Goal: Task Accomplishment & Management: Complete application form

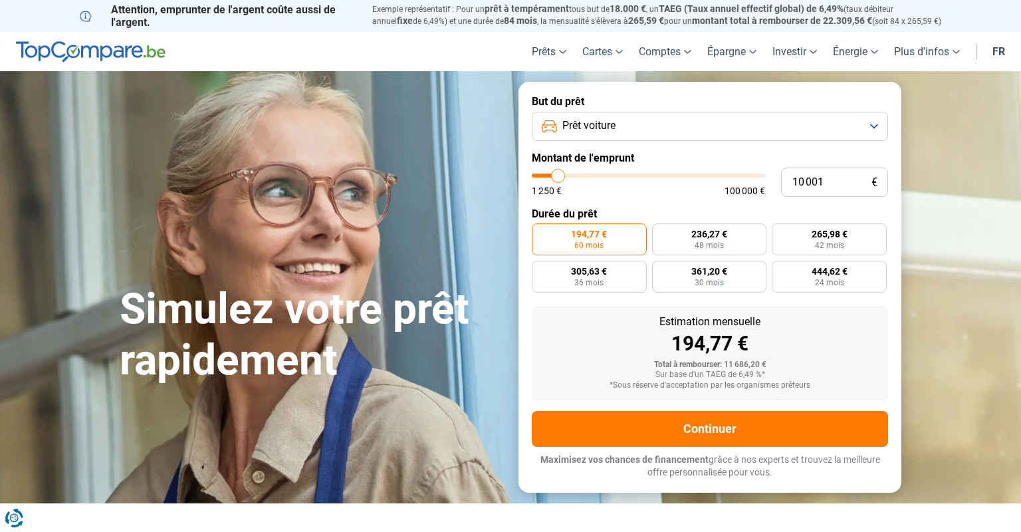
type input "10 500"
type input "10500"
type input "10 750"
type input "10750"
type input "11 000"
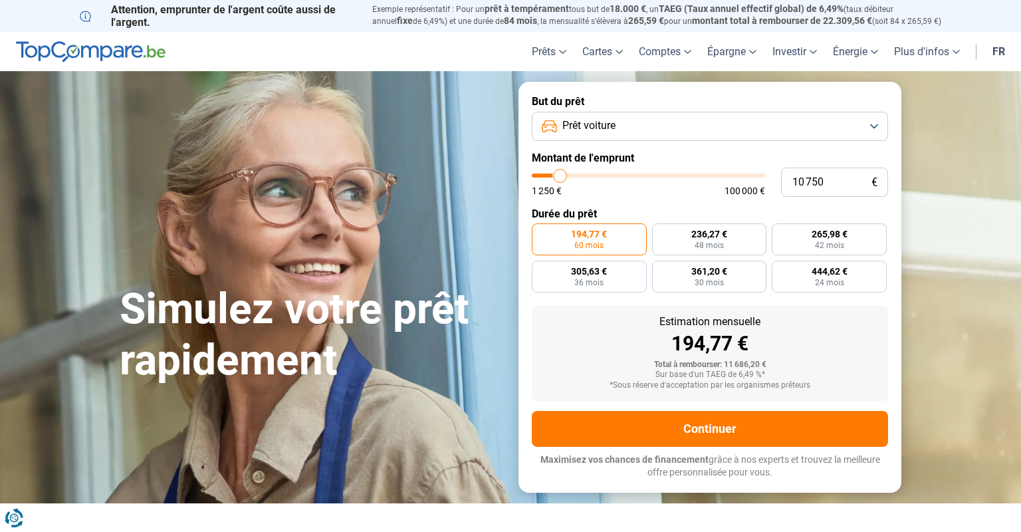
type input "11000"
type input "11 500"
type input "11500"
type input "12 250"
type input "12250"
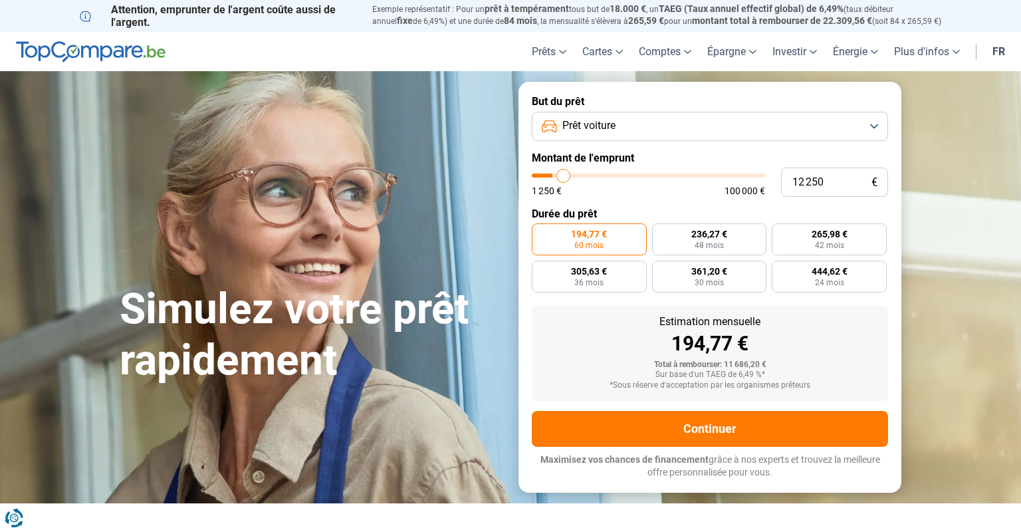
type input "13 000"
type input "13000"
type input "14 500"
type input "14500"
type input "16 000"
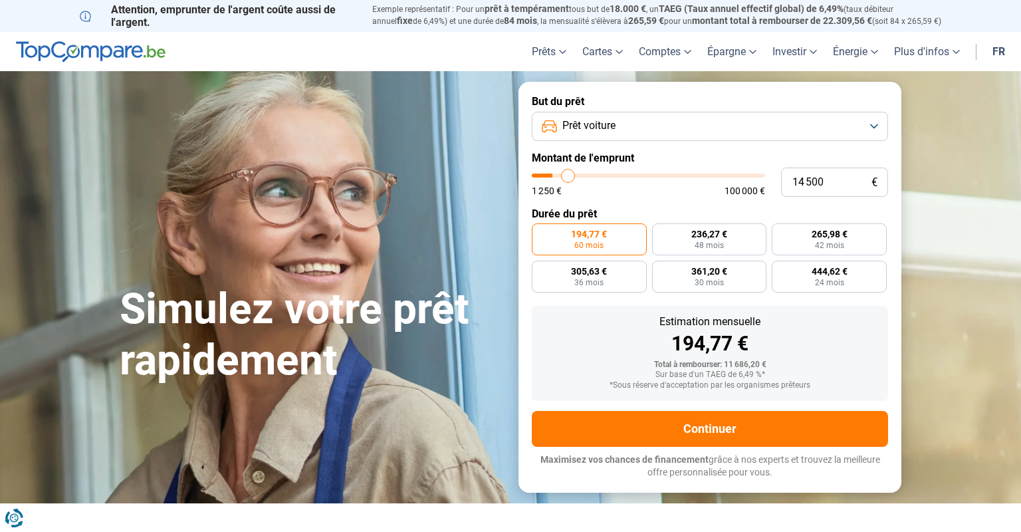
type input "16000"
type input "17 500"
type input "17500"
type input "19 250"
type input "19250"
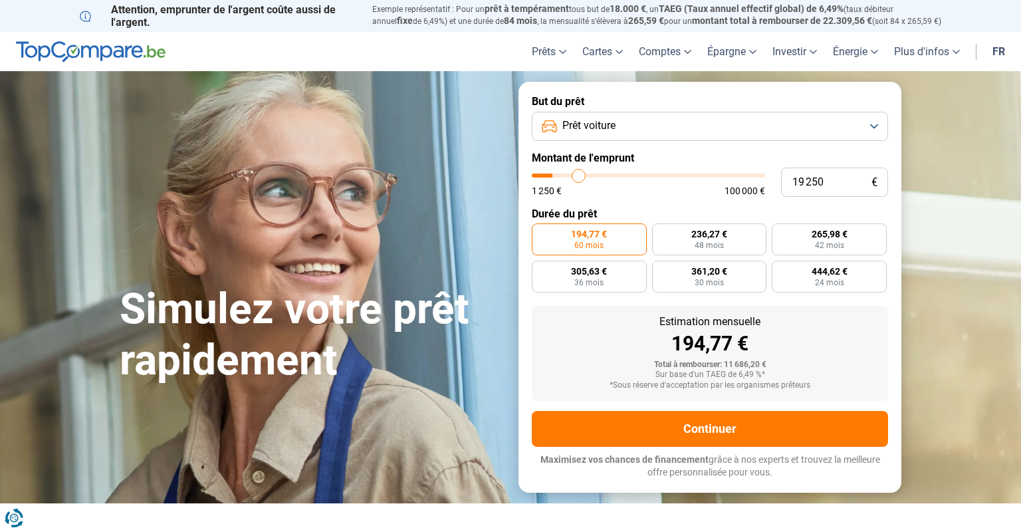
type input "19 750"
type input "19750"
type input "20 500"
type input "20500"
type input "20 750"
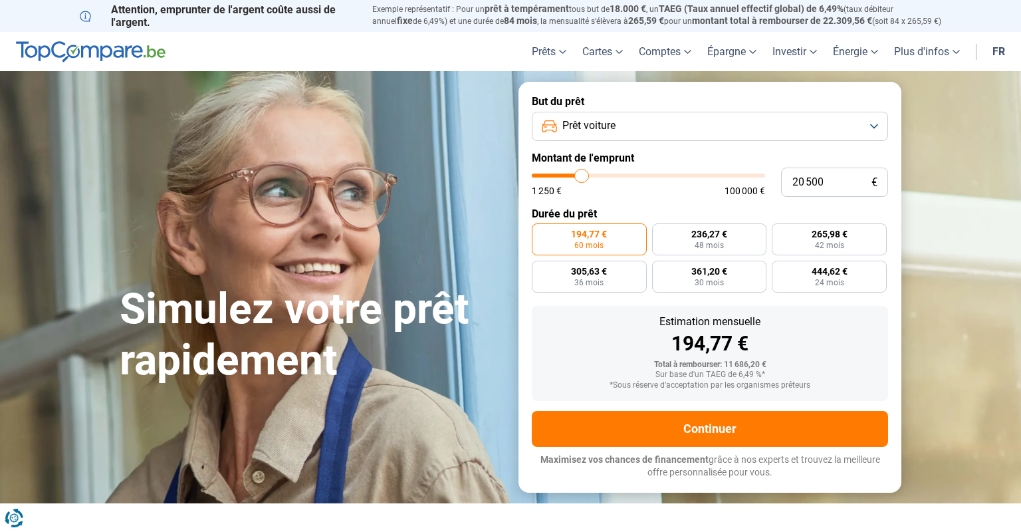
type input "20750"
type input "21 000"
type input "21000"
type input "21 750"
type input "21750"
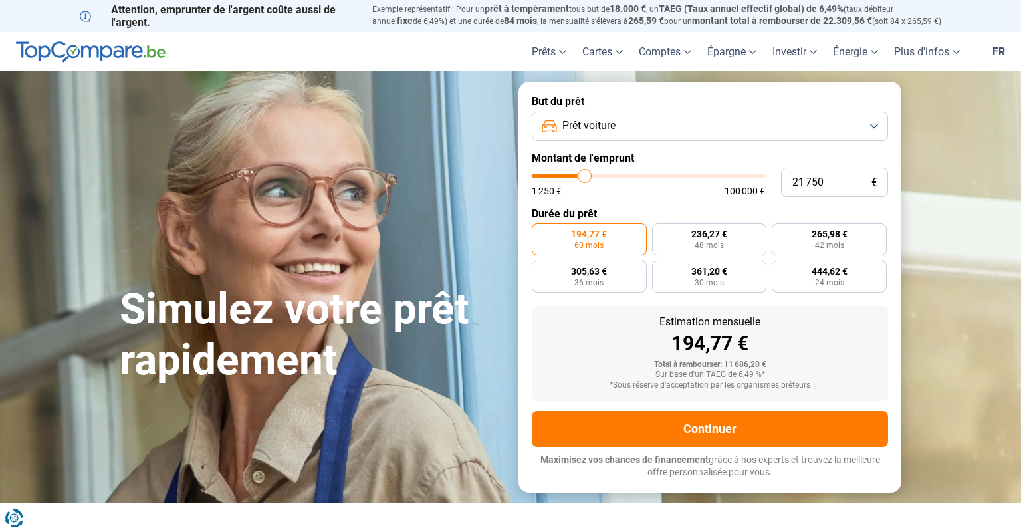
type input "22 250"
type input "22250"
type input "23 250"
type input "23250"
type input "23 750"
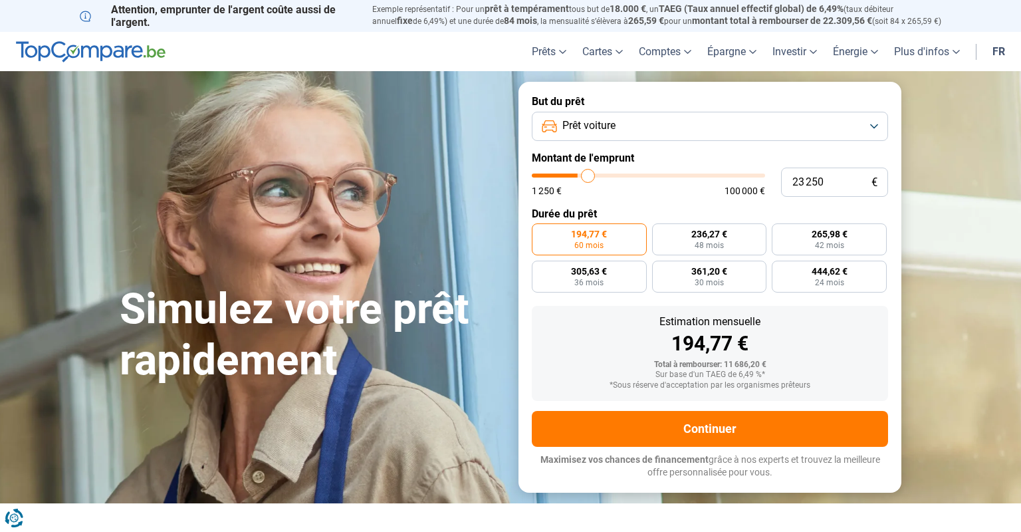
type input "23750"
type input "25 000"
type input "25000"
type input "25 750"
type input "25750"
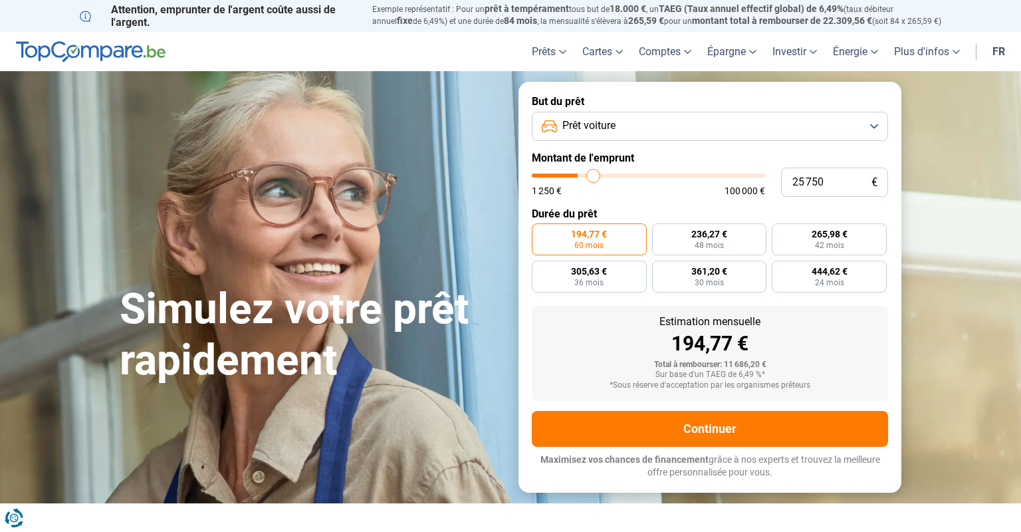
type input "26 000"
type input "26000"
type input "26 250"
type input "26250"
type input "26 500"
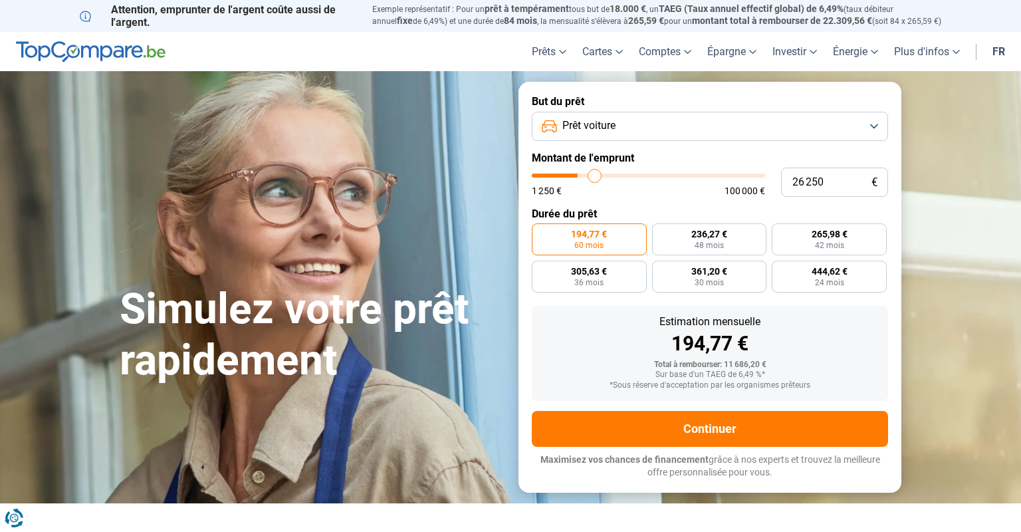
type input "26500"
type input "27 000"
type input "27000"
type input "27 250"
type input "27250"
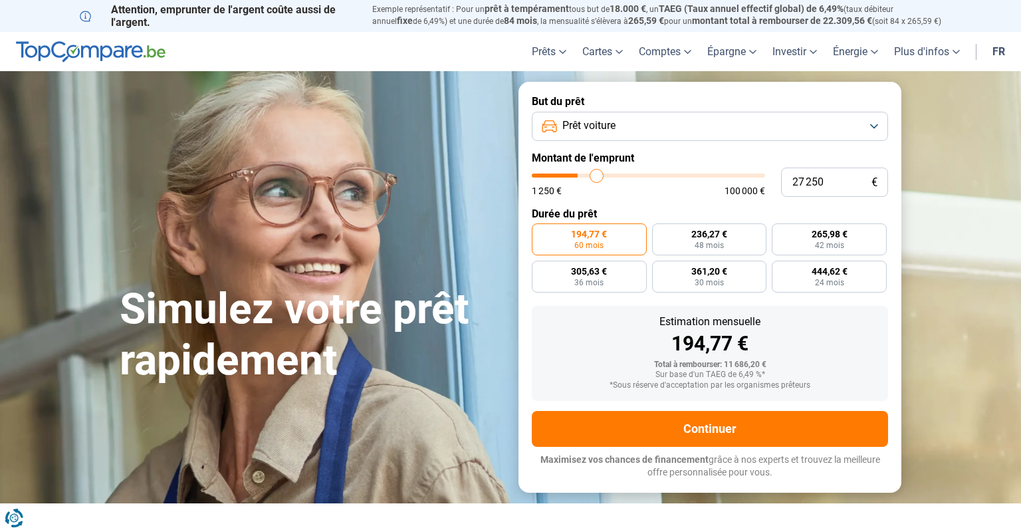
type input "27 500"
type input "27500"
type input "27 750"
type input "27750"
type input "28 500"
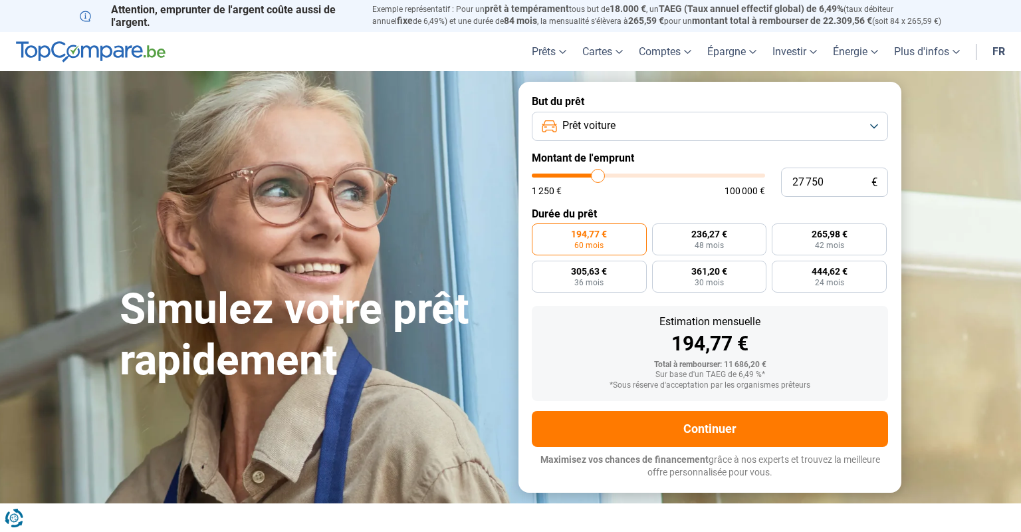
type input "28500"
type input "29 000"
type input "29000"
type input "29 500"
type input "29500"
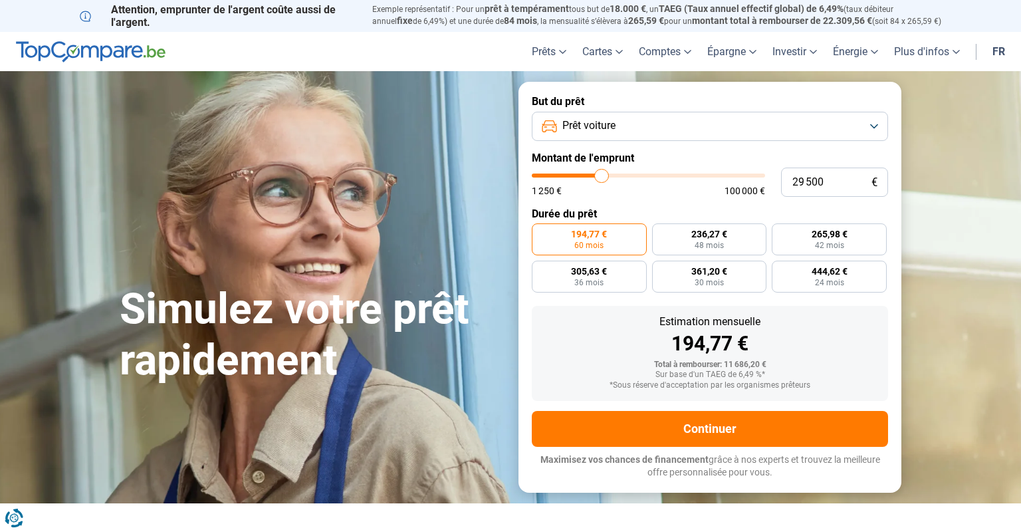
type input "29 750"
type input "29750"
type input "30 750"
type input "30750"
type input "31 250"
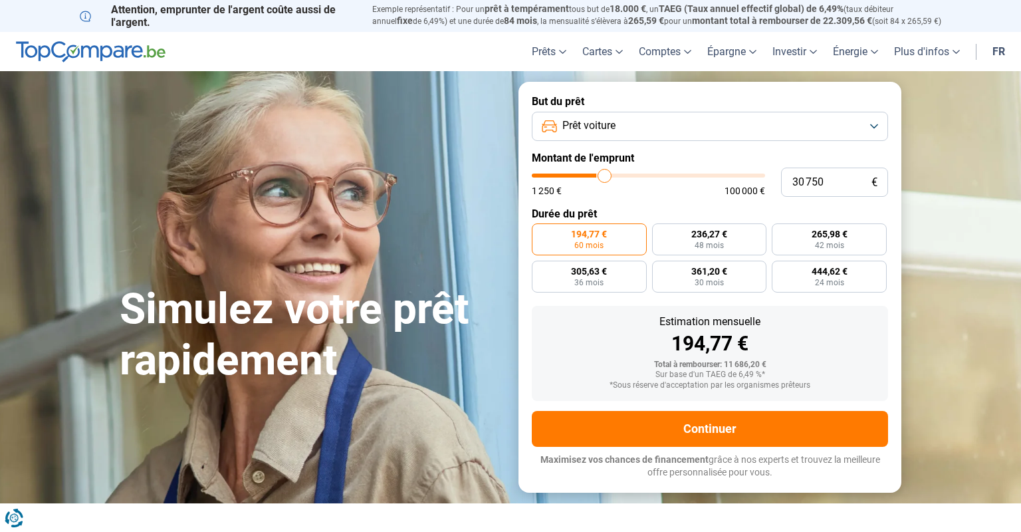
type input "31250"
type input "31 750"
type input "31750"
type input "32 000"
type input "32000"
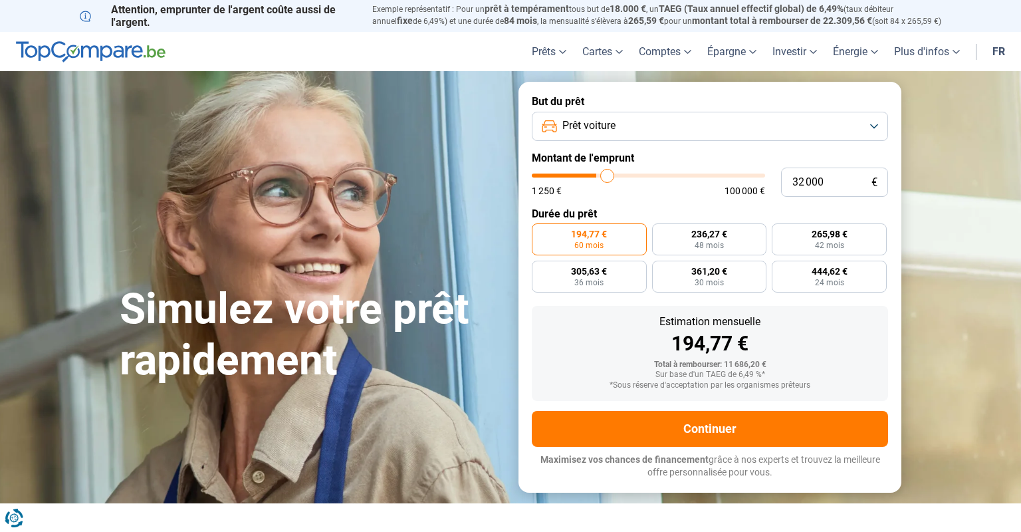
type input "32 750"
type input "32750"
type input "33 000"
type input "33000"
type input "34 000"
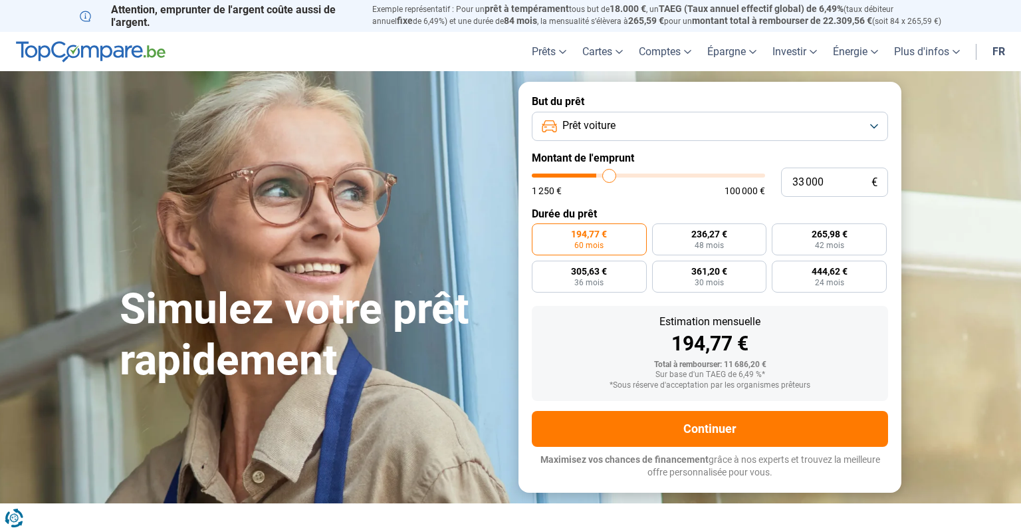
type input "34000"
type input "34 250"
type input "34250"
type input "34 500"
type input "34500"
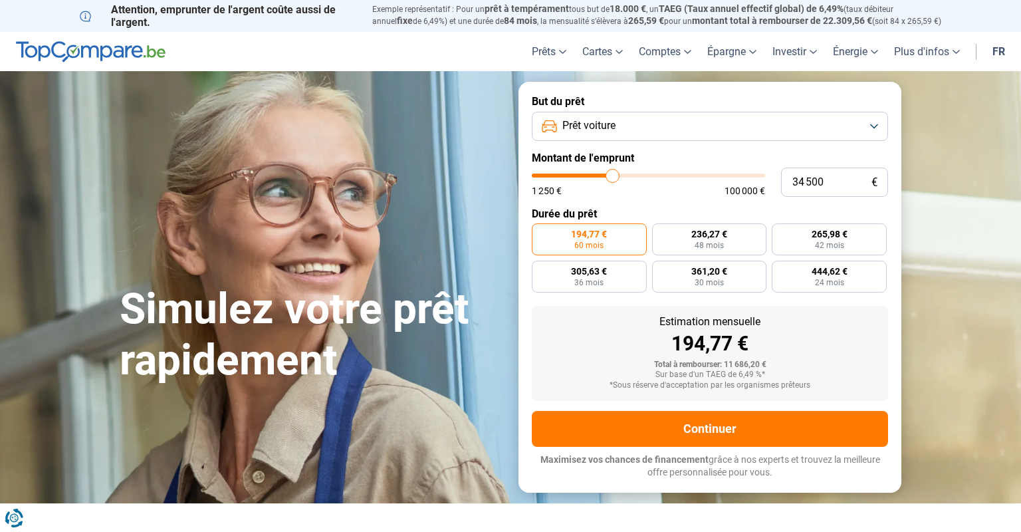
type input "35 000"
type input "35000"
type input "35 500"
type input "35500"
type input "36 000"
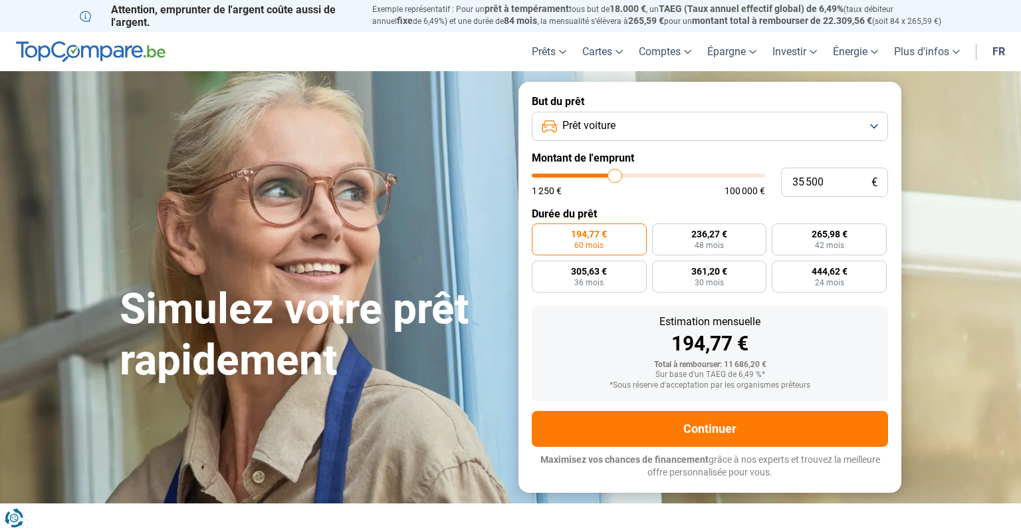
type input "36000"
type input "36 250"
type input "36250"
type input "36 500"
type input "36500"
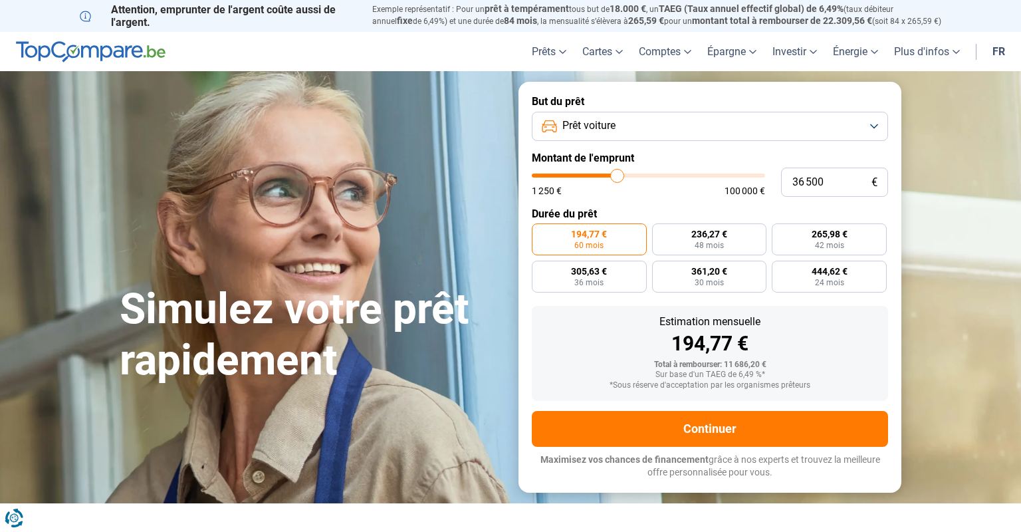
type input "37 000"
type input "37000"
type input "37 500"
type input "37500"
type input "38 000"
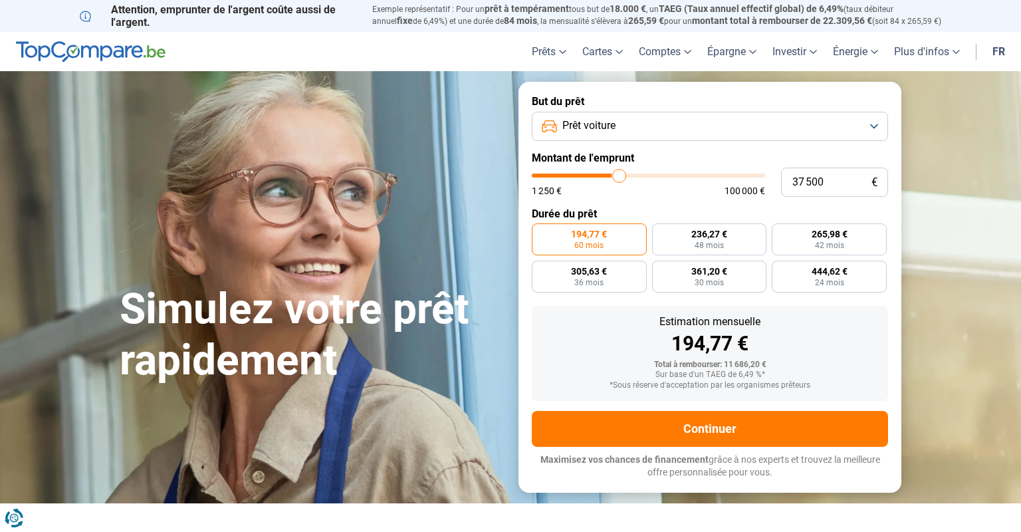
type input "38000"
type input "38 250"
type input "38250"
type input "38 000"
type input "38000"
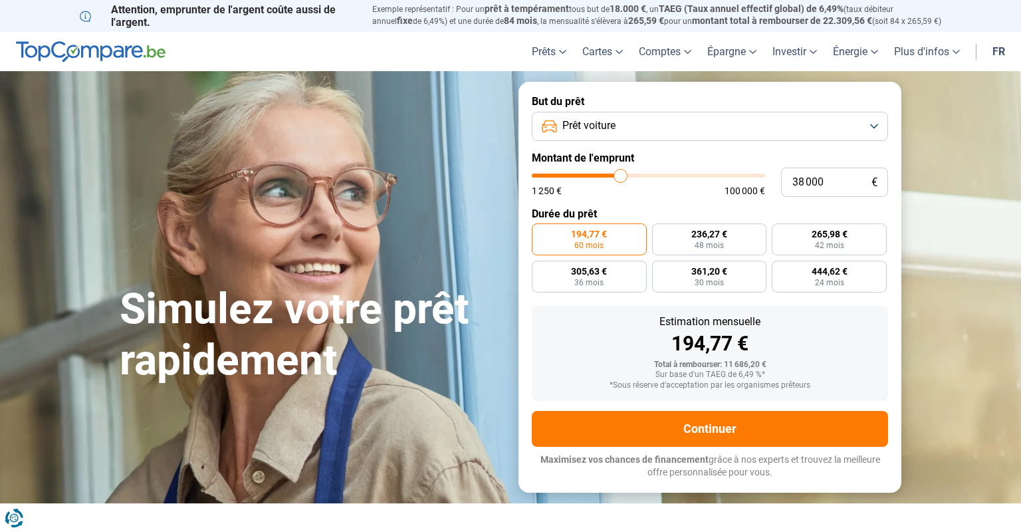
type input "37 000"
type input "37000"
type input "36 000"
type input "36000"
type input "35 000"
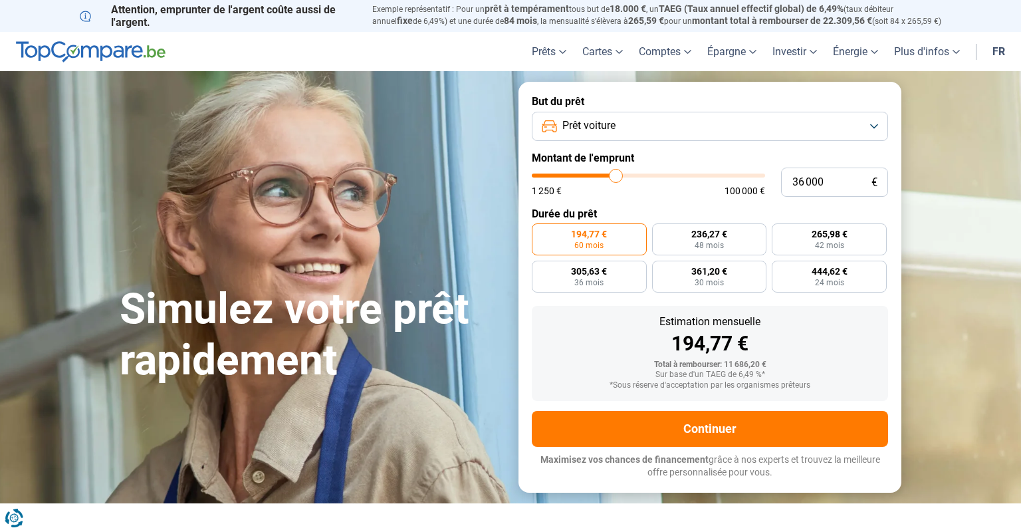
type input "35000"
type input "34 500"
type input "34500"
type input "34 000"
type input "34000"
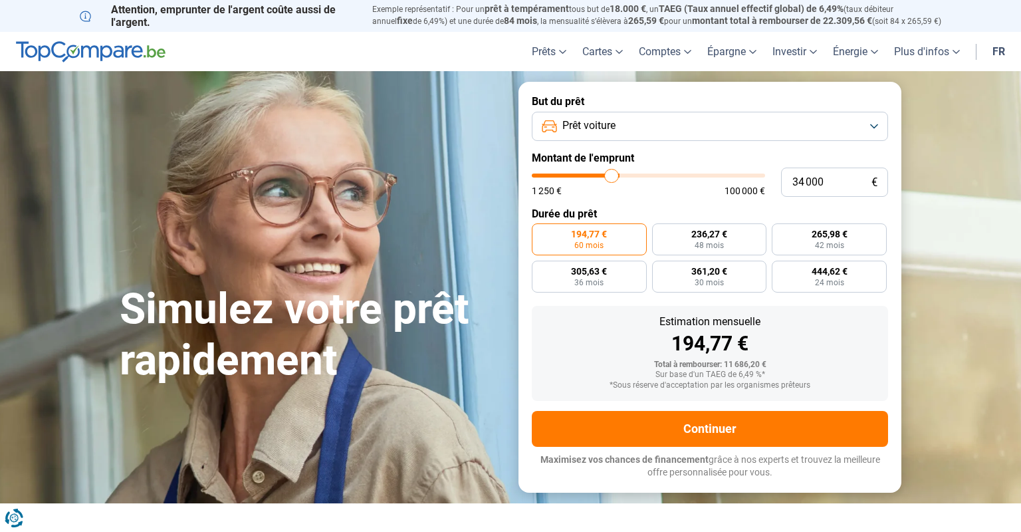
type input "33 750"
type input "33750"
type input "33 500"
type input "33500"
type input "33 250"
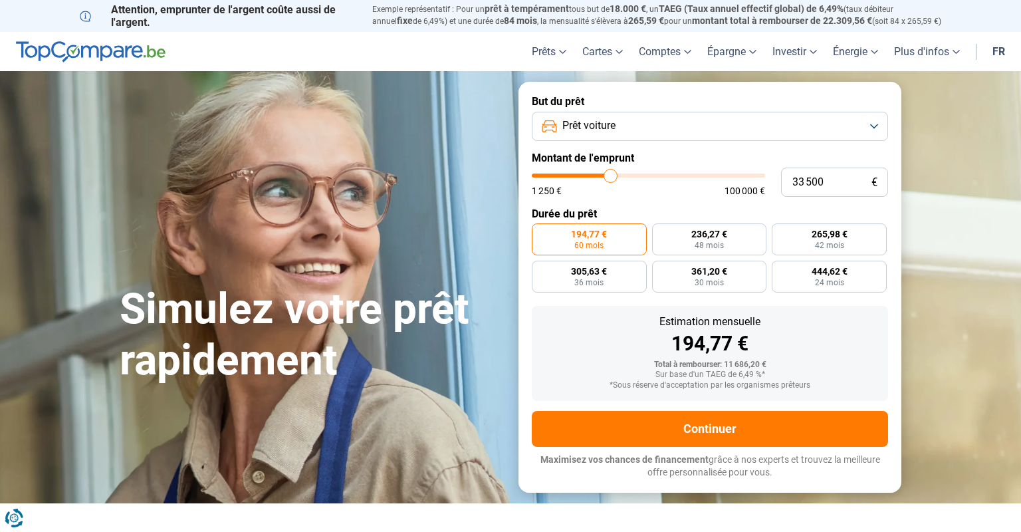
type input "33250"
type input "33 000"
type input "33000"
type input "32 750"
type input "32750"
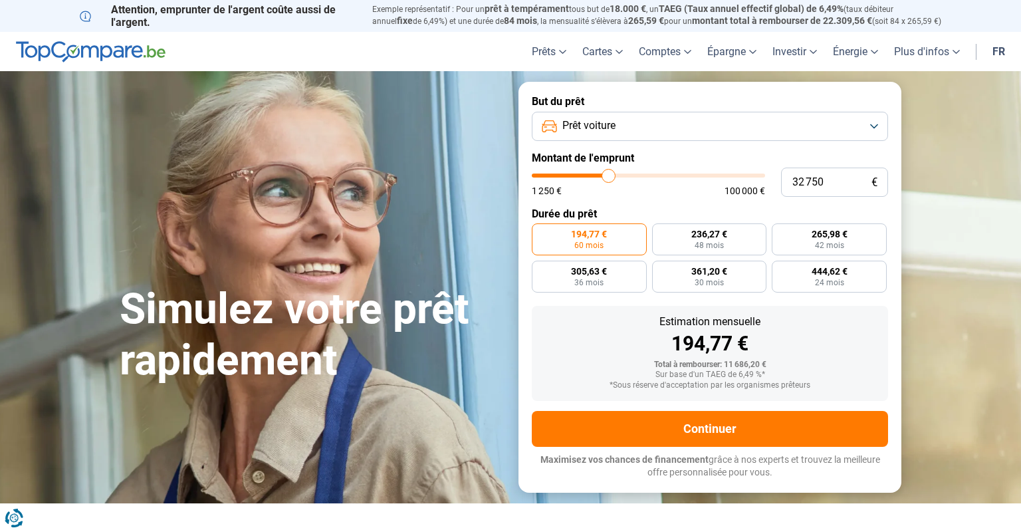
type input "32 500"
type input "32500"
type input "32 250"
type input "32250"
type input "32 000"
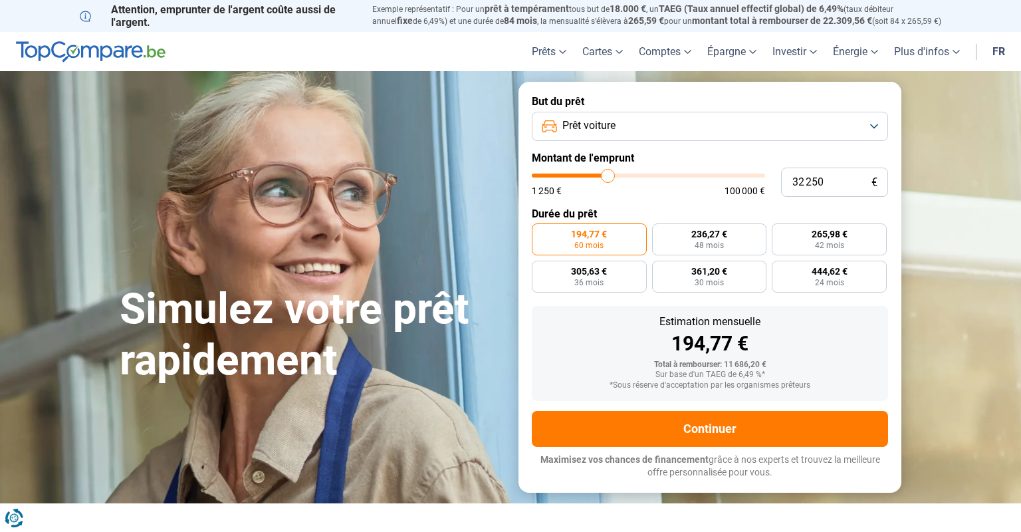
type input "32000"
type input "31 750"
type input "31750"
type input "31 500"
type input "31500"
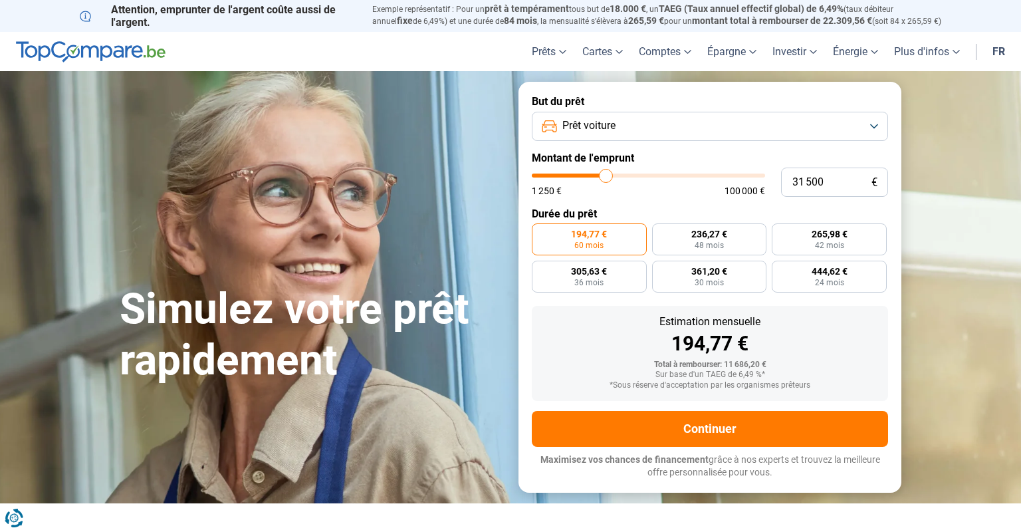
type input "31 250"
type input "31250"
type input "31 000"
type input "31000"
type input "30 750"
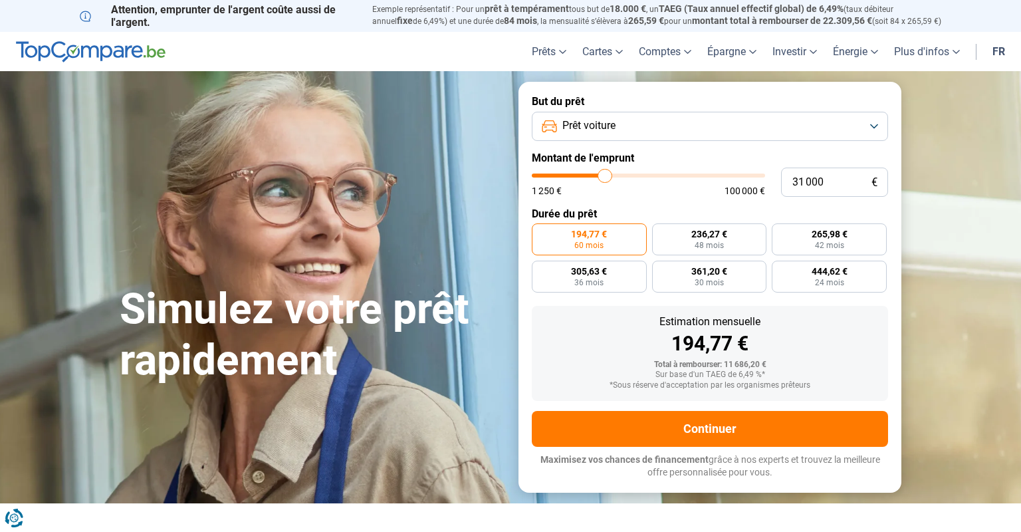
type input "30750"
type input "30 500"
type input "30500"
type input "30 250"
type input "30250"
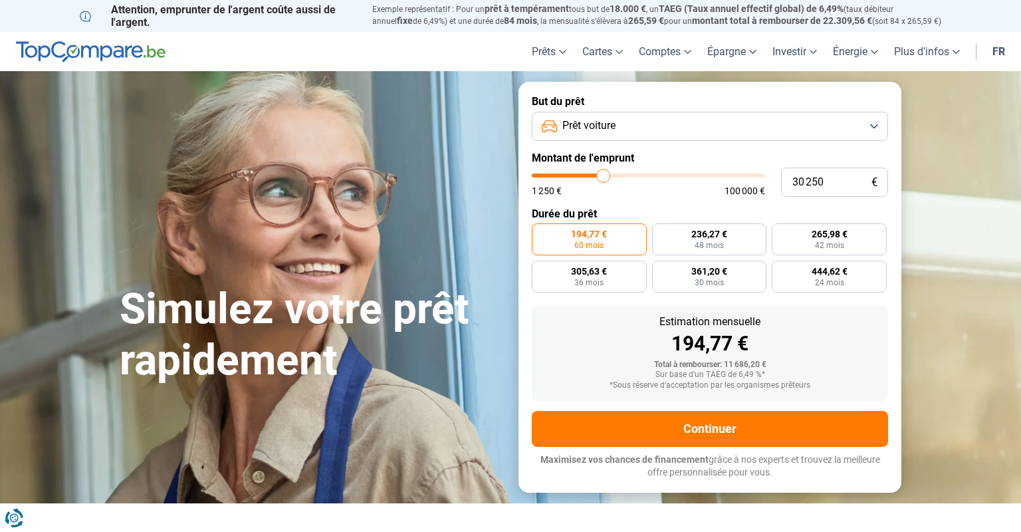
type input "30 000"
type input "30000"
type input "29 750"
type input "29750"
type input "30 000"
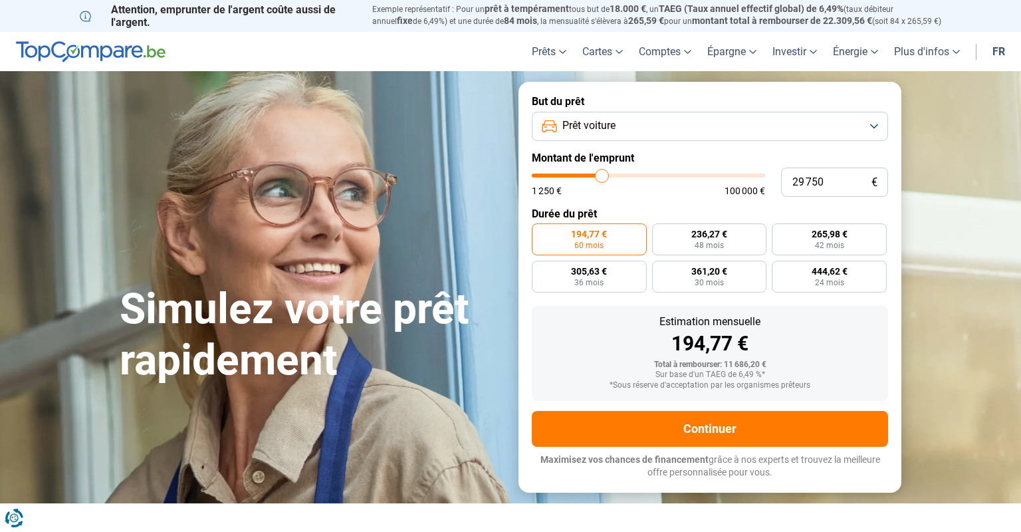
type input "30000"
type input "30 250"
type input "30250"
type input "30 500"
type input "30500"
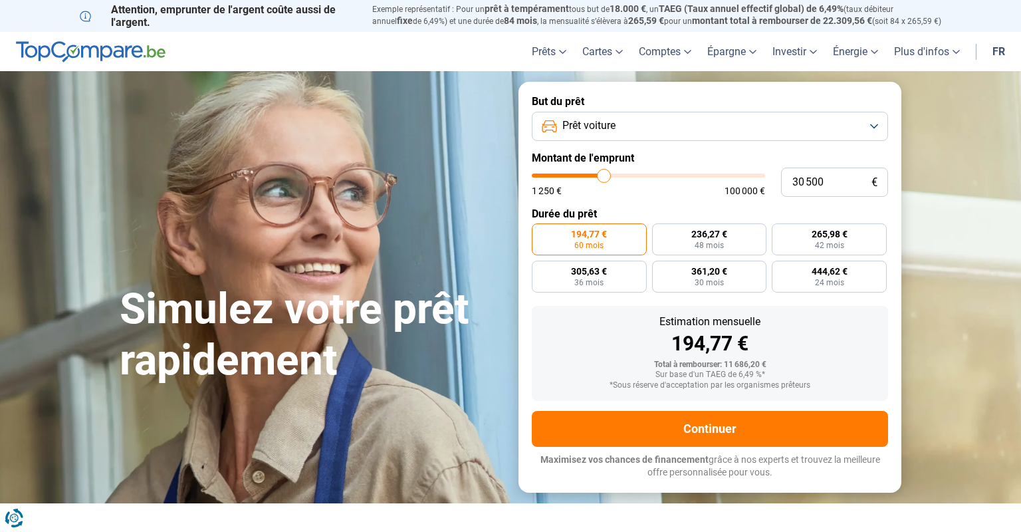
type input "30 750"
type input "30750"
type input "30 500"
type input "30500"
type input "30 250"
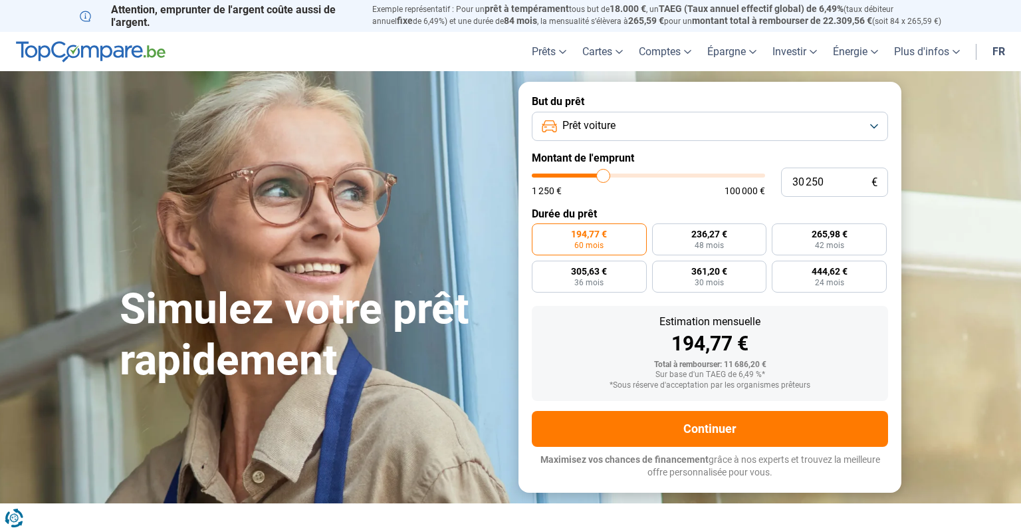
drag, startPoint x: 572, startPoint y: 174, endPoint x: 604, endPoint y: 176, distance: 32.0
type input "30250"
click at [604, 176] on input "range" at bounding box center [648, 175] width 233 height 4
radio input "false"
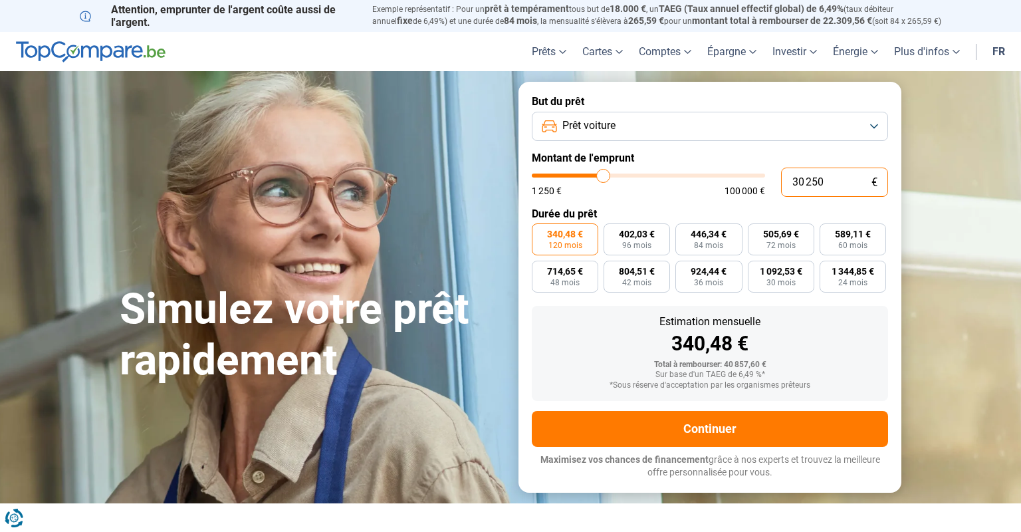
click at [836, 188] on input "30 250" at bounding box center [834, 182] width 107 height 29
type input "3 025"
type input "3000"
type input "302"
type input "1250"
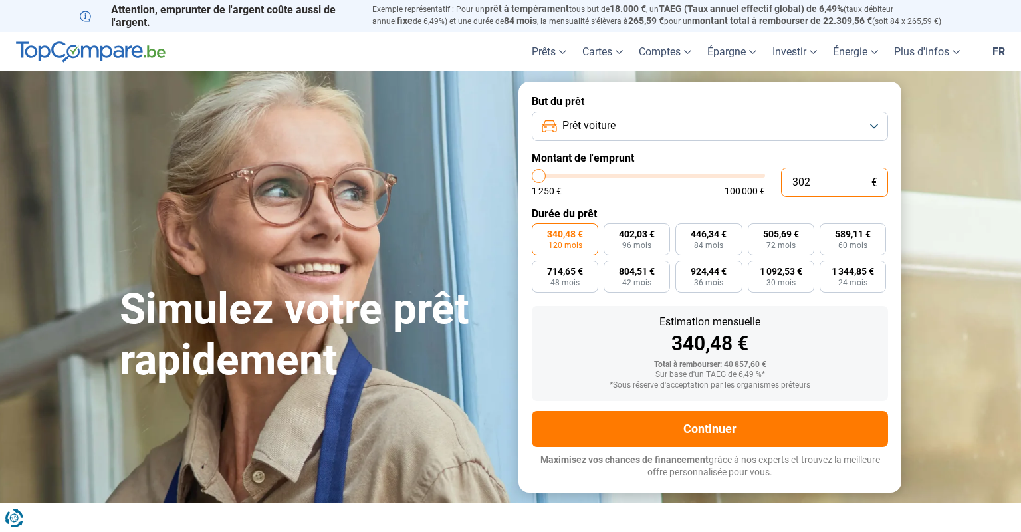
type input "30"
type input "1250"
type input "300"
type input "1250"
type input "3 000"
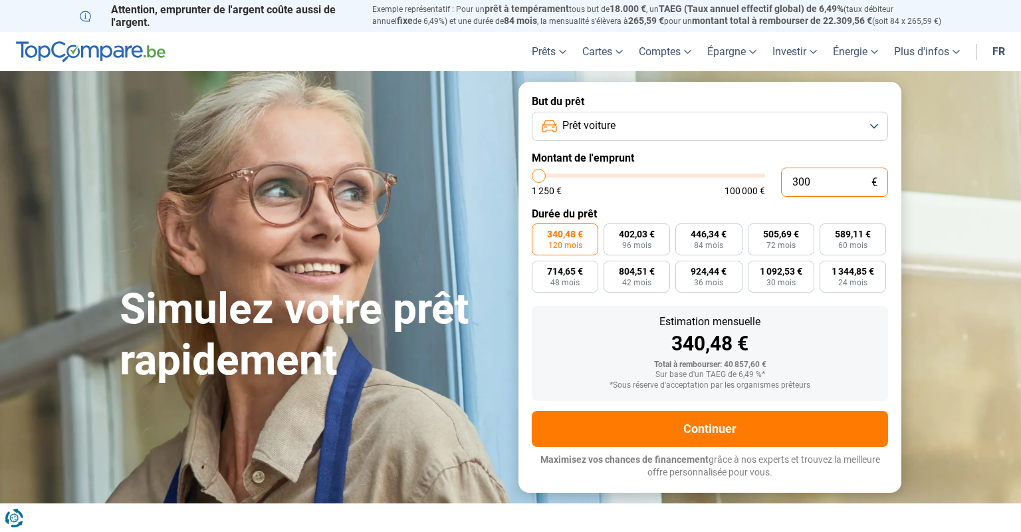
type input "3000"
type input "30 000"
type input "30000"
type input "30 000"
click at [851, 241] on span "60 mois" at bounding box center [852, 245] width 29 height 8
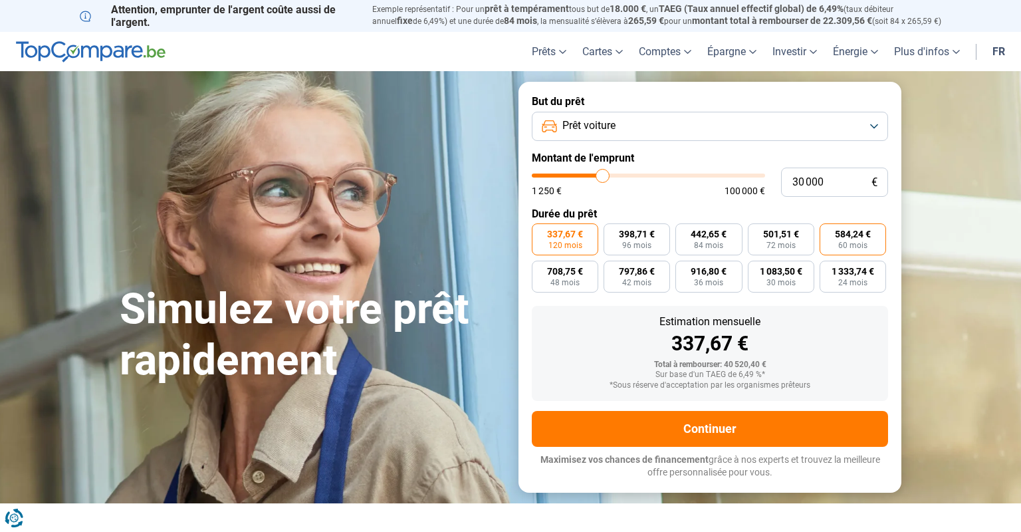
click at [828, 232] on input "584,24 € 60 mois" at bounding box center [824, 227] width 9 height 9
radio input "true"
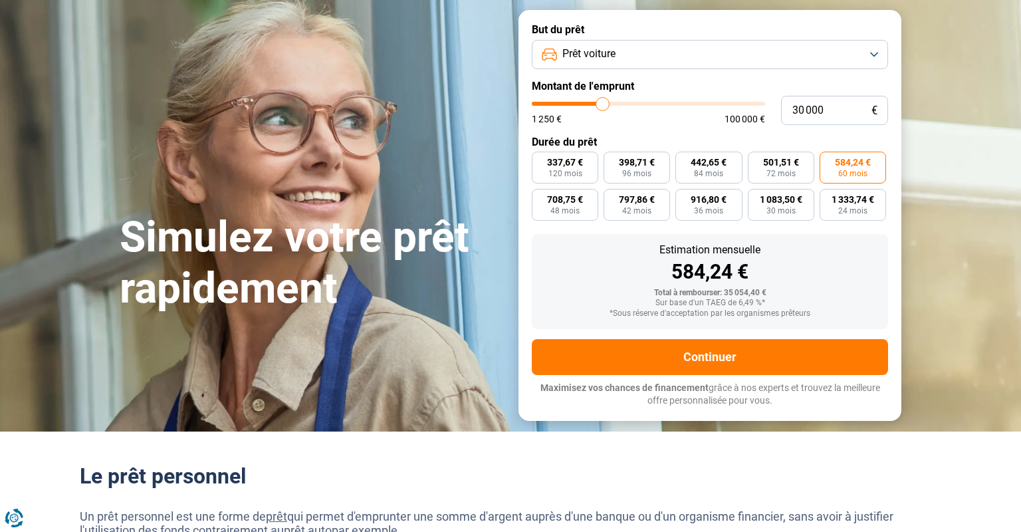
scroll to position [144, 0]
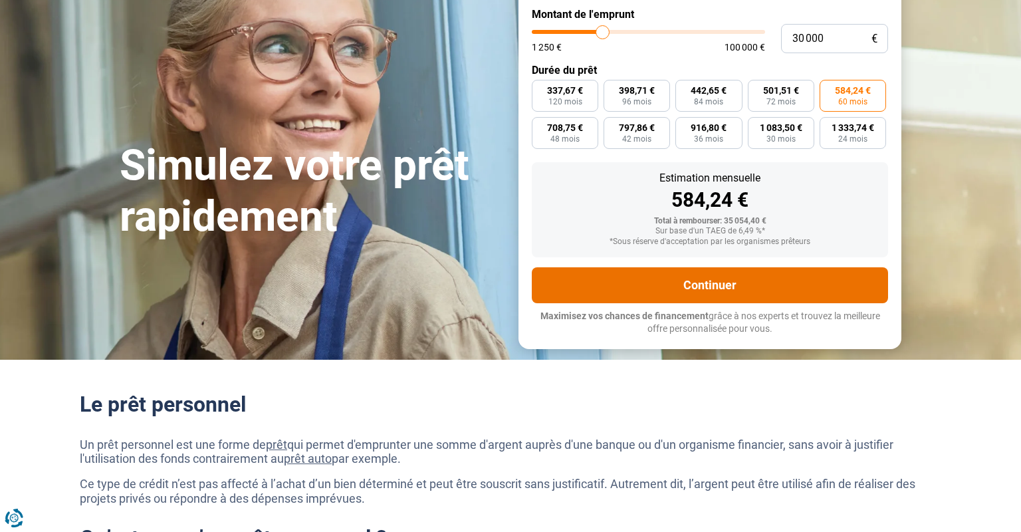
click at [748, 289] on button "Continuer" at bounding box center [710, 285] width 356 height 36
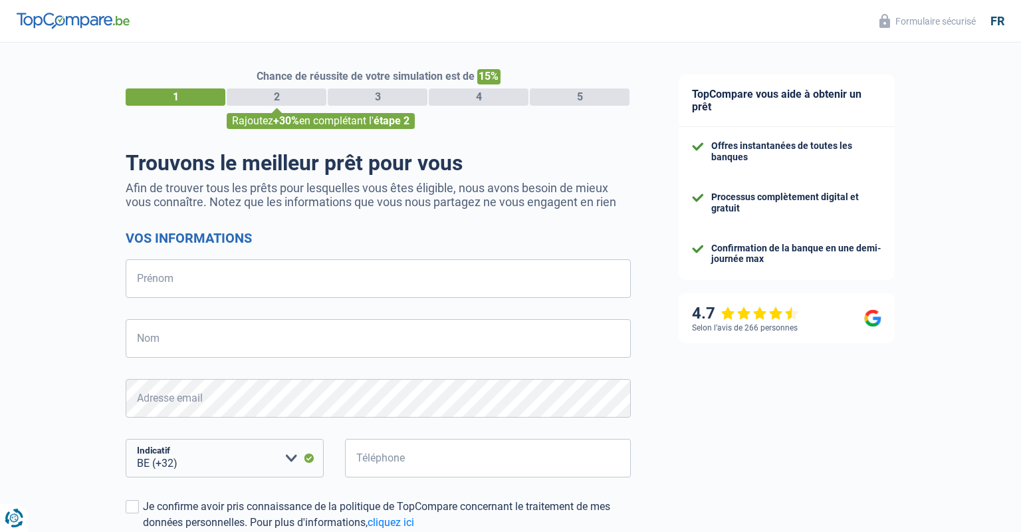
select select "32"
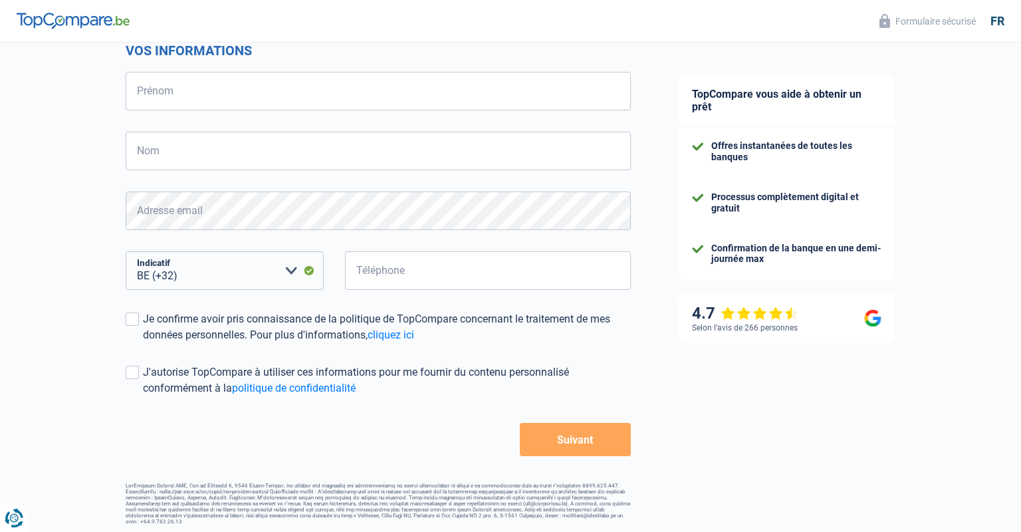
scroll to position [188, 0]
